Goal: Find contact information: Find contact information

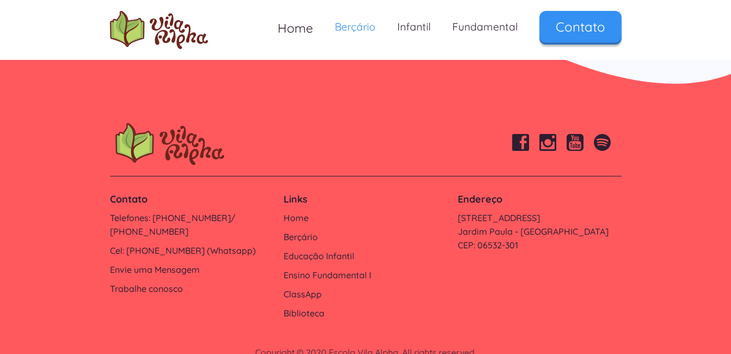
scroll to position [2321, 0]
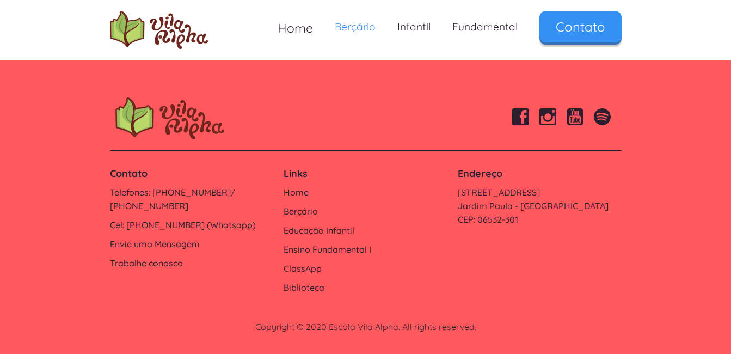
click at [347, 77] on footer "Contato Telefones: 4154-4715/ 4154-4717 Cel: 9 6170-3778 (Whatsapp) Envie uma M…" at bounding box center [365, 210] width 731 height 290
click at [211, 218] on link "Cel: [PHONE_NUMBER] (Whatsapp)" at bounding box center [191, 225] width 163 height 14
click at [159, 218] on link "Cel: [PHONE_NUMBER] (Whatsapp)" at bounding box center [191, 225] width 163 height 14
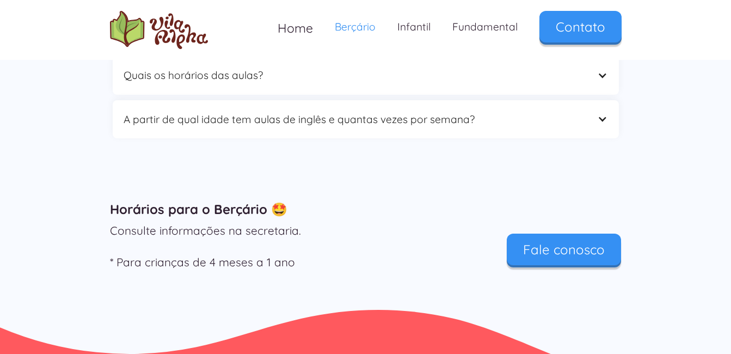
scroll to position [1994, 0]
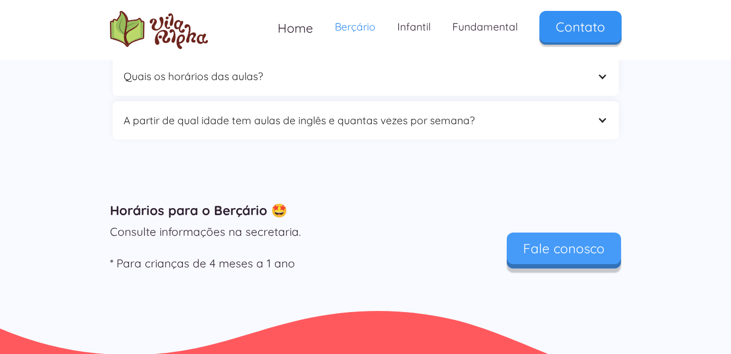
click at [347, 248] on link "Fale conosco" at bounding box center [564, 249] width 114 height 32
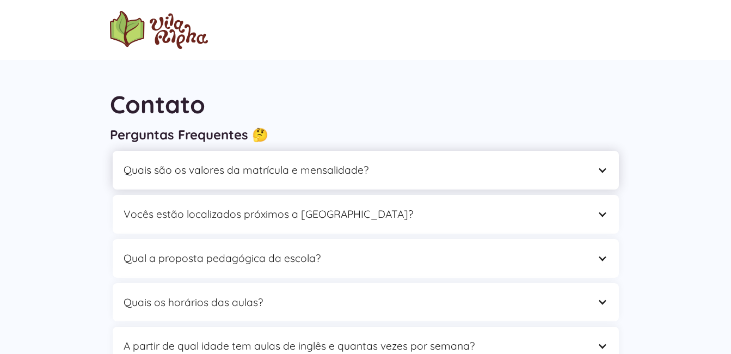
click at [386, 163] on div "Quais são os valores da matrícula e mensalidade?" at bounding box center [355, 170] width 463 height 17
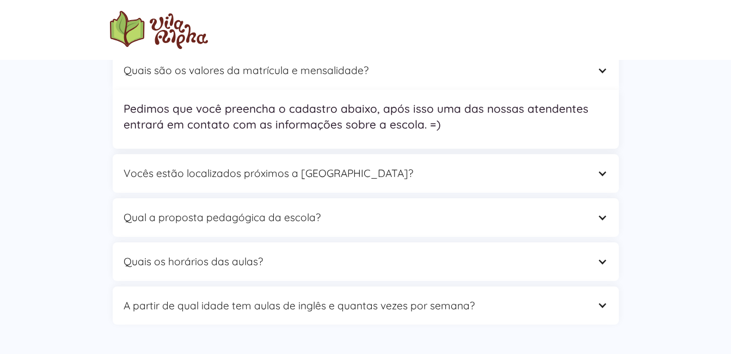
scroll to position [109, 0]
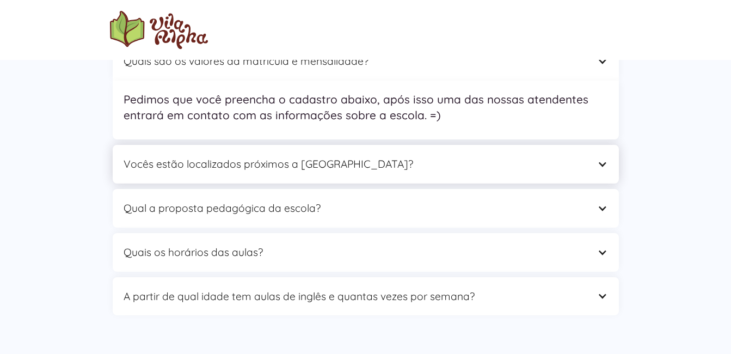
click at [277, 167] on div "Vocês estão localizados próximos a [GEOGRAPHIC_DATA]?" at bounding box center [355, 164] width 463 height 17
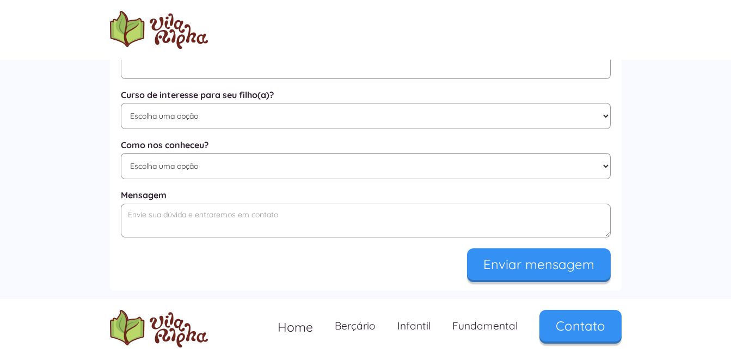
scroll to position [763, 0]
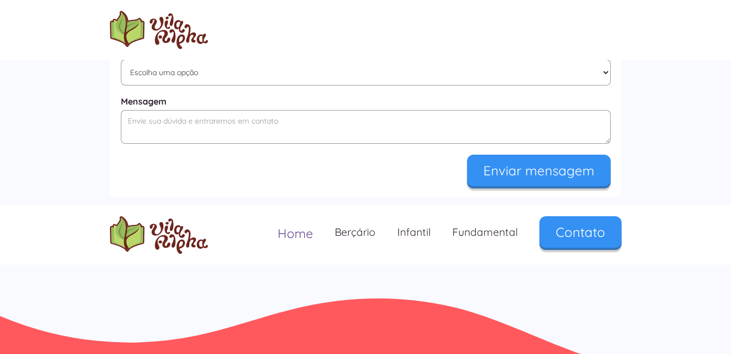
click at [296, 225] on span "Home" at bounding box center [295, 233] width 35 height 16
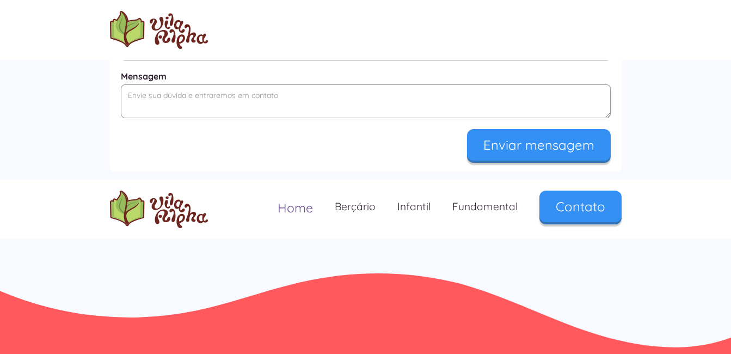
scroll to position [719, 0]
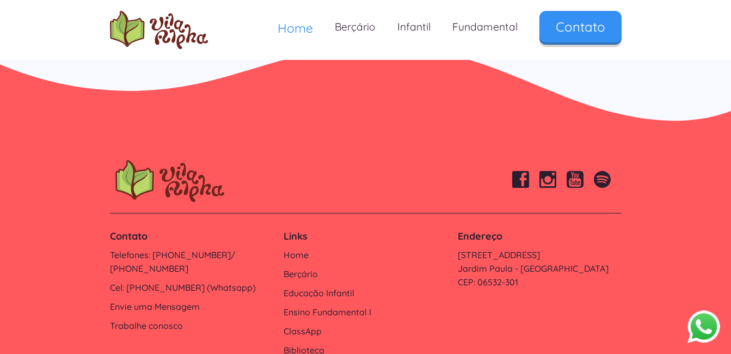
scroll to position [3714, 0]
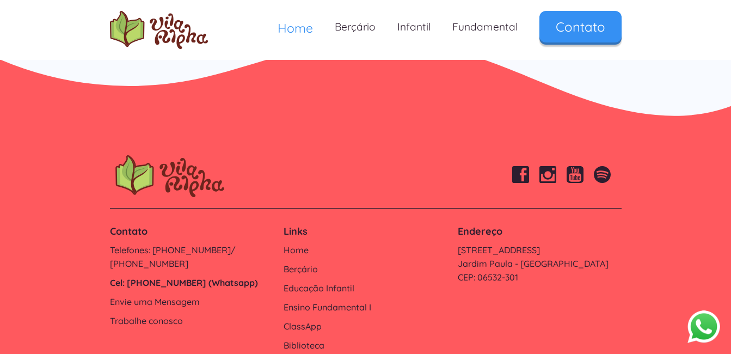
click at [186, 276] on link "Cel: [PHONE_NUMBER] (Whatsapp)" at bounding box center [191, 283] width 163 height 14
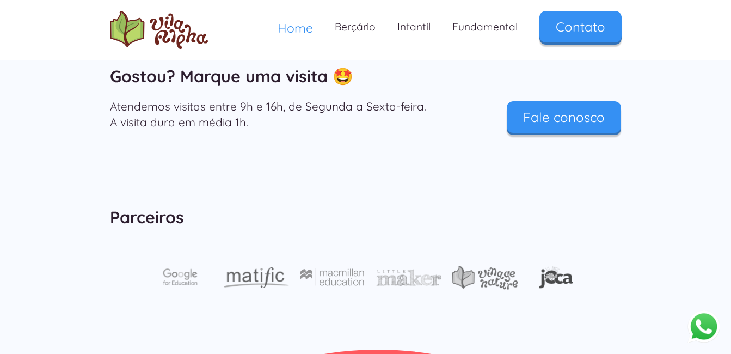
scroll to position [3387, 0]
